Goal: Find specific page/section: Find specific page/section

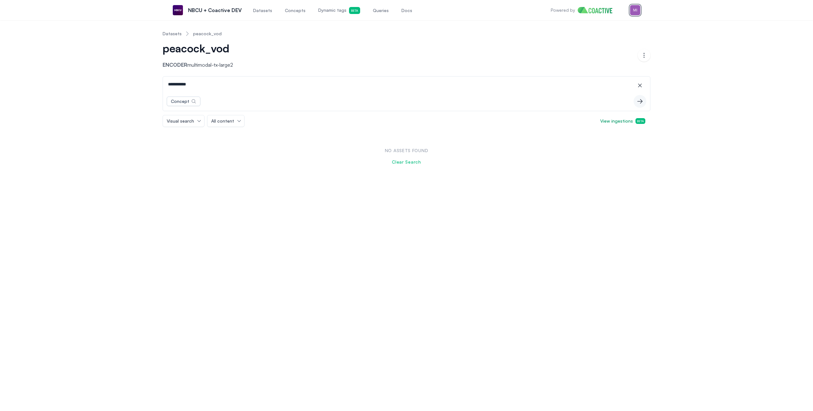
click at [635, 12] on img "button" at bounding box center [635, 10] width 10 height 10
click at [601, 55] on div "Switch organization" at bounding box center [590, 58] width 42 height 6
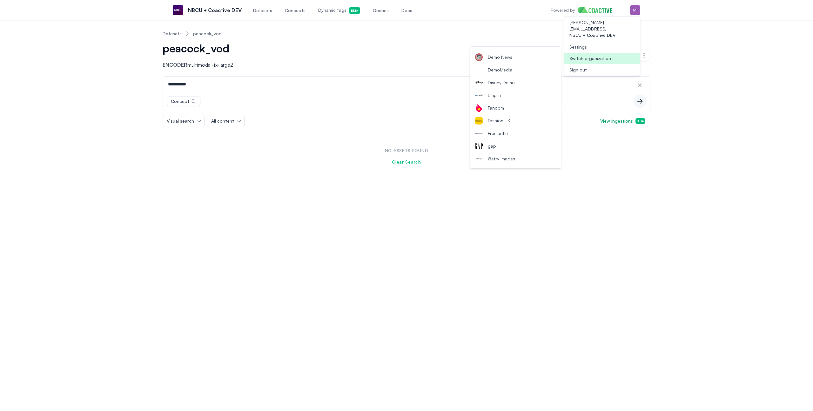
scroll to position [793, 0]
click at [525, 98] on span "Thomson Reuters Production" at bounding box center [518, 98] width 60 height 6
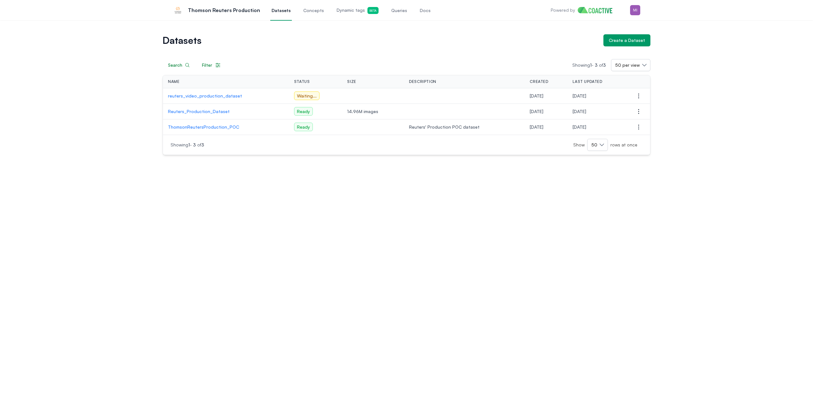
click at [195, 99] on td "reuters_video_production_dataset" at bounding box center [226, 96] width 126 height 16
click at [196, 97] on p "reuters_video_production_dataset" at bounding box center [226, 96] width 116 height 6
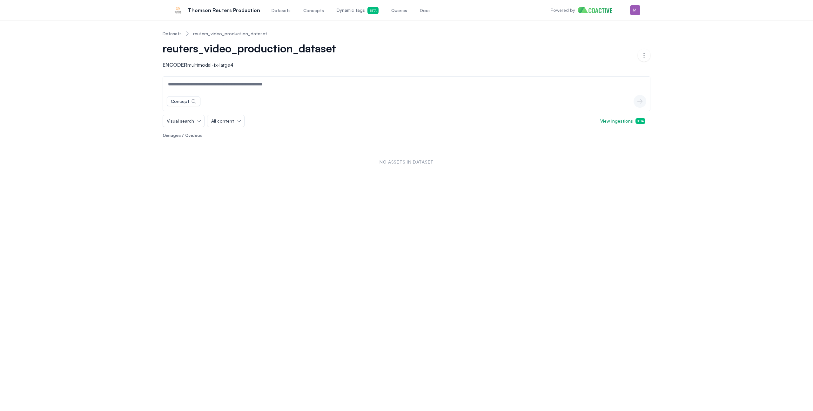
click at [194, 188] on div "Datasets reuters_video_production_dataset reuters_video_production_dataset Enco…" at bounding box center [406, 215] width 813 height 390
